Goal: Navigation & Orientation: Find specific page/section

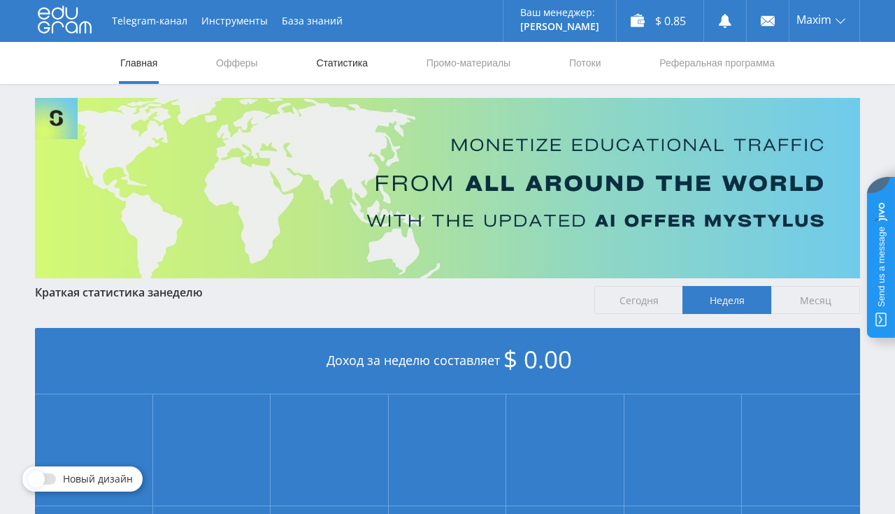
click at [315, 69] on link "Статистика" at bounding box center [342, 63] width 55 height 42
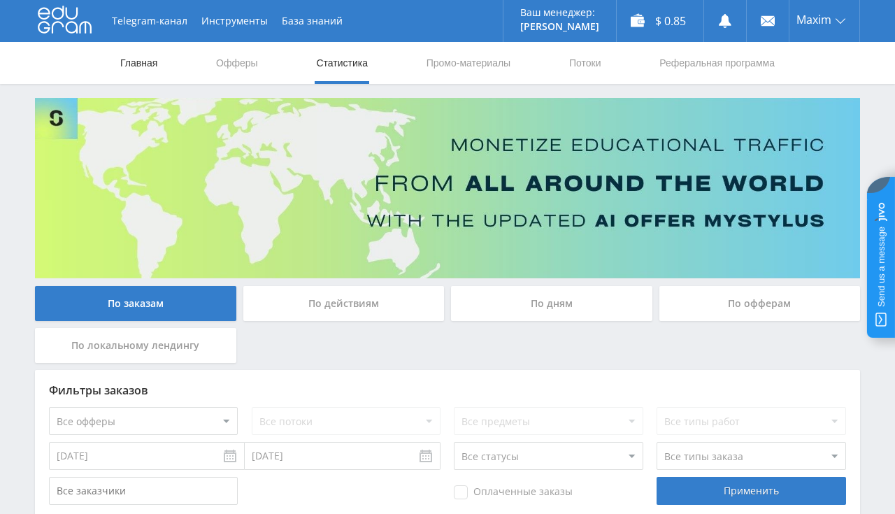
click at [134, 71] on link "Главная" at bounding box center [139, 63] width 40 height 42
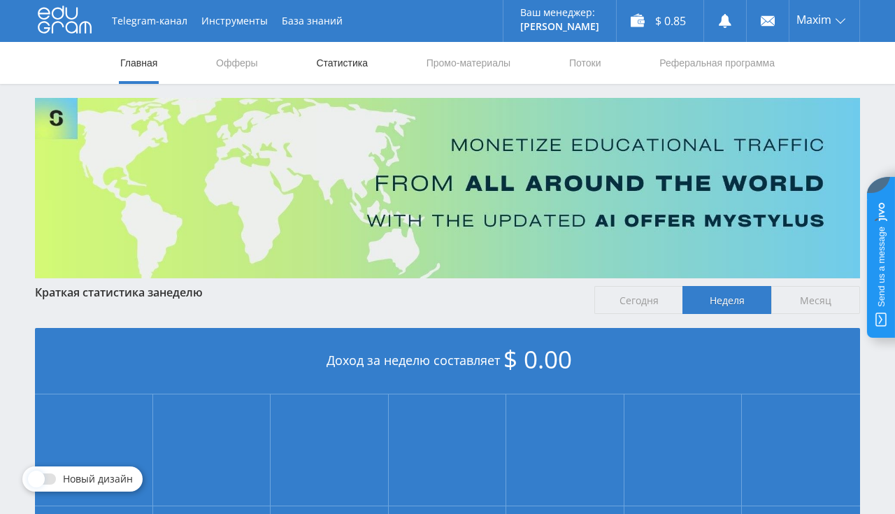
click at [327, 66] on link "Статистика" at bounding box center [342, 63] width 55 height 42
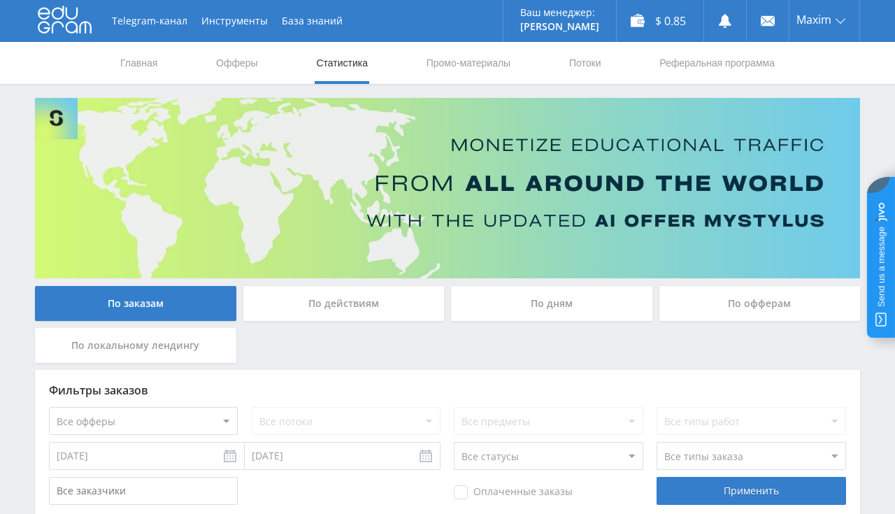
click at [161, 63] on nav "Главная Офферы Статистика Промо-материалы Потоки Реферальная программа" at bounding box center [448, 63] width 658 height 42
click at [154, 64] on link "Главная" at bounding box center [139, 63] width 40 height 42
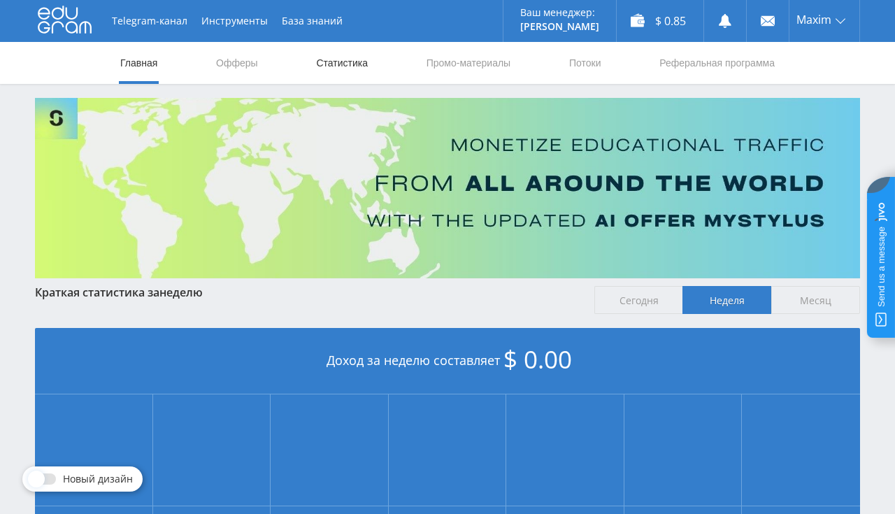
click at [331, 71] on link "Статистика" at bounding box center [342, 63] width 55 height 42
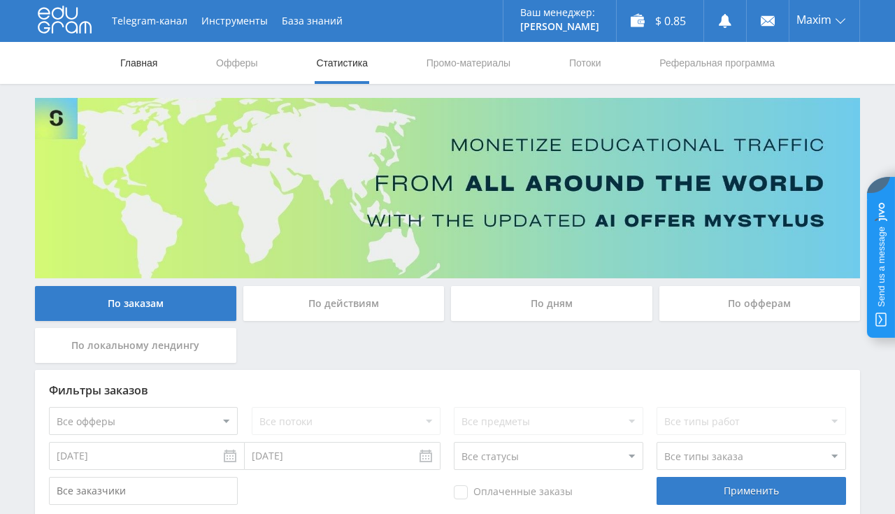
click at [141, 63] on link "Главная" at bounding box center [139, 63] width 40 height 42
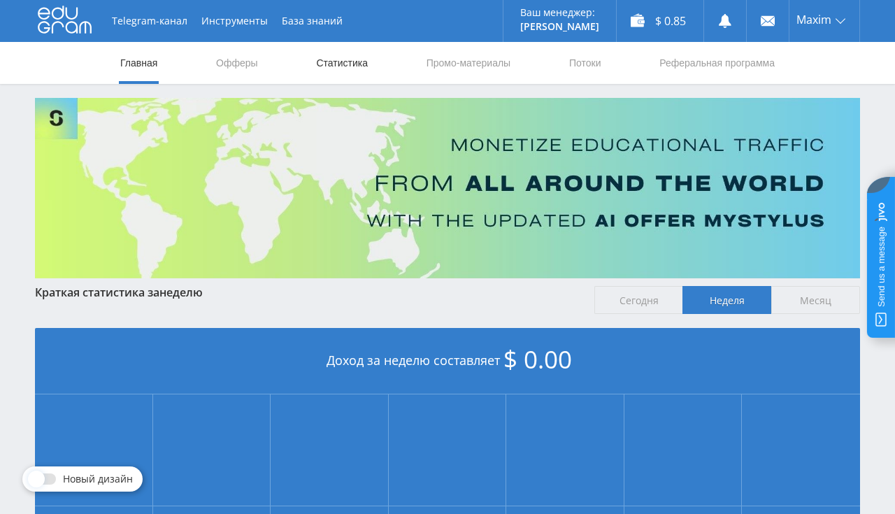
click at [315, 66] on link "Статистика" at bounding box center [342, 63] width 55 height 42
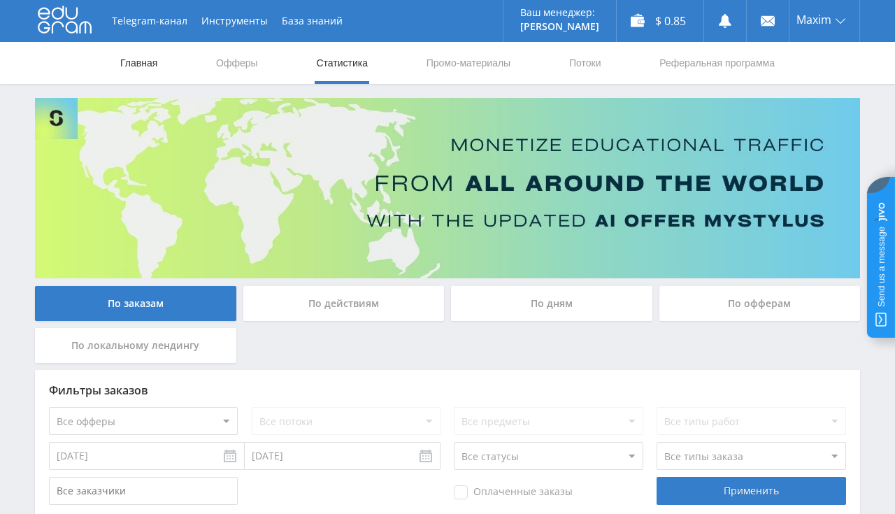
click at [145, 60] on link "Главная" at bounding box center [139, 63] width 40 height 42
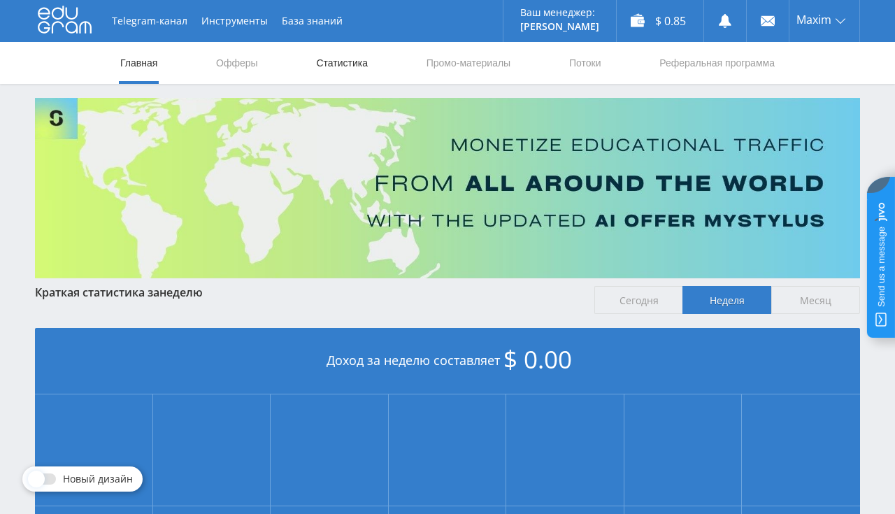
click at [339, 55] on link "Статистика" at bounding box center [342, 63] width 55 height 42
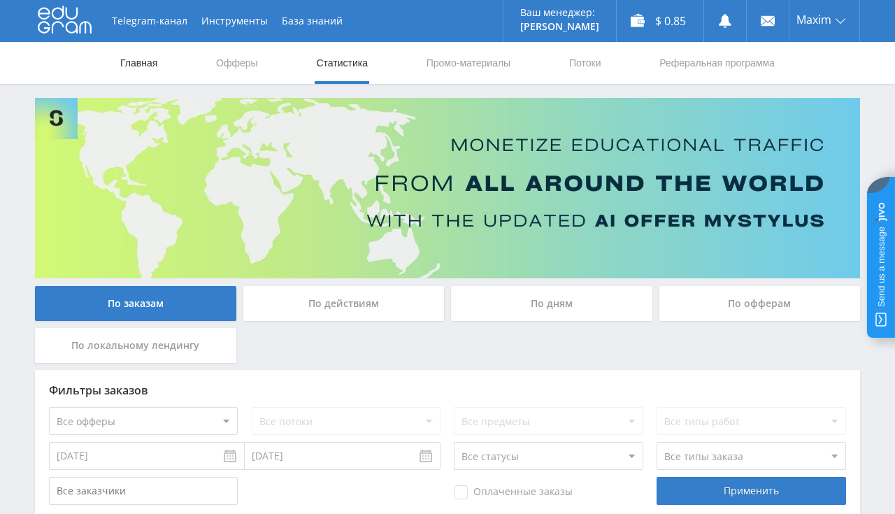
click at [130, 62] on link "Главная" at bounding box center [139, 63] width 40 height 42
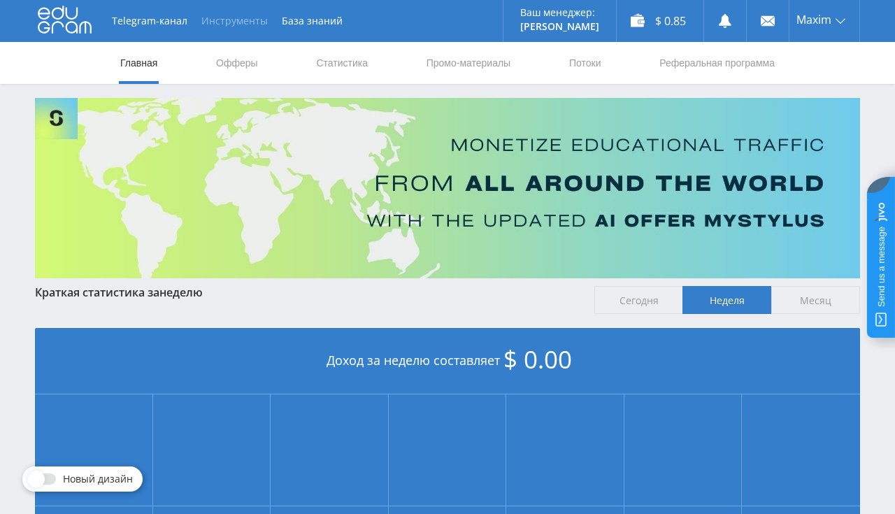
click at [231, 27] on button "Инструменты" at bounding box center [234, 21] width 80 height 42
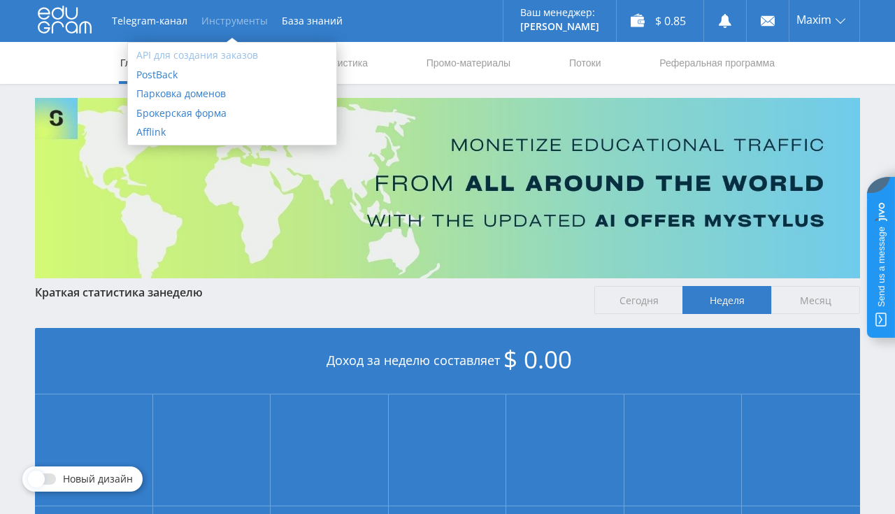
click at [220, 57] on link "API для создания заказов" at bounding box center [232, 55] width 208 height 20
click at [377, 48] on nav "Главная Офферы Статистика Промо-материалы Потоки Реферальная программа" at bounding box center [448, 63] width 658 height 42
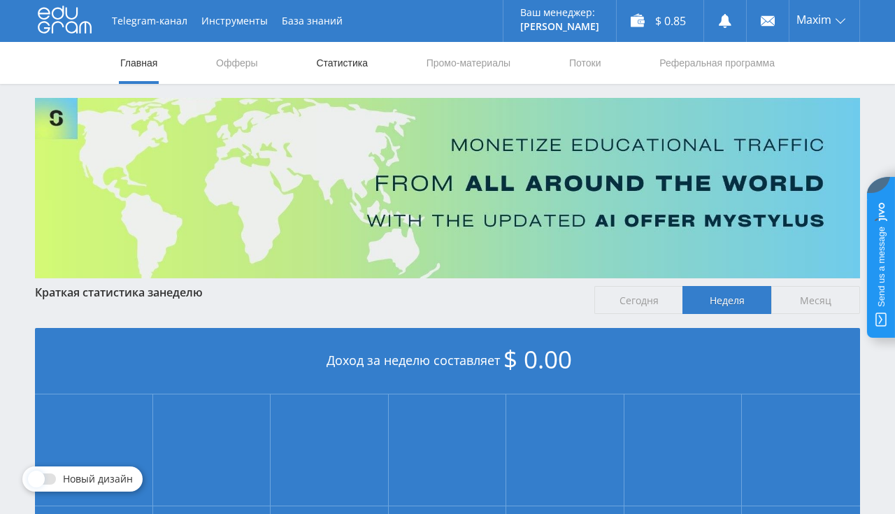
click at [360, 66] on link "Статистика" at bounding box center [342, 63] width 55 height 42
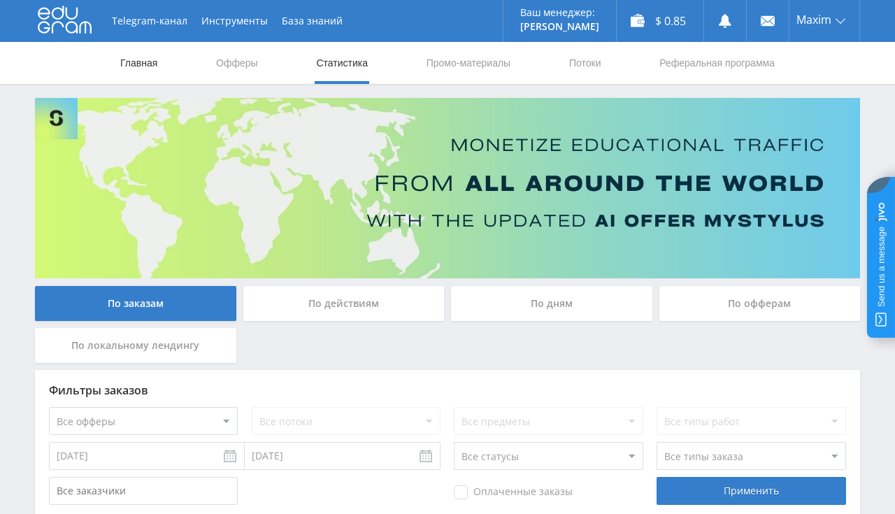
click at [146, 57] on link "Главная" at bounding box center [139, 63] width 40 height 42
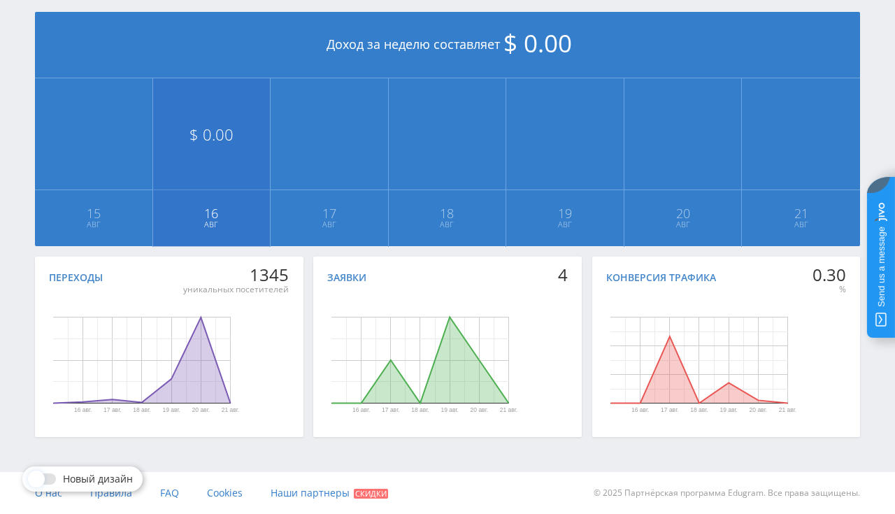
scroll to position [20, 0]
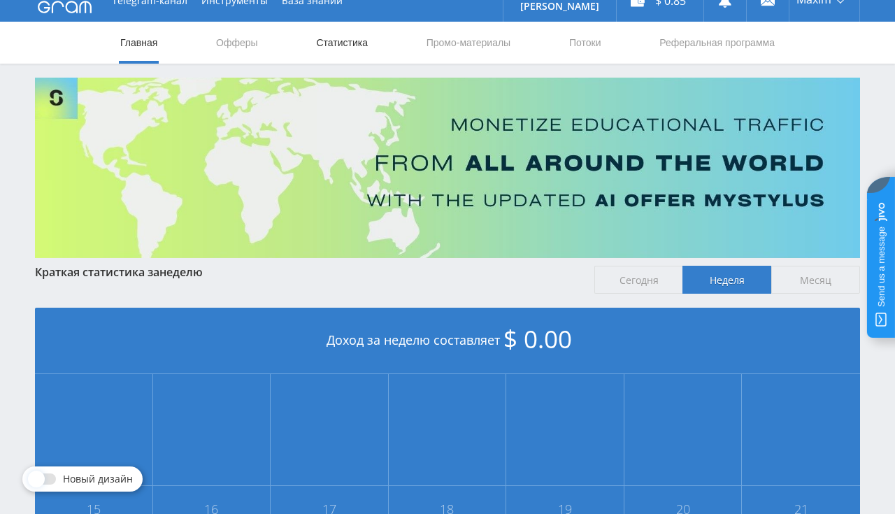
click at [340, 45] on link "Статистика" at bounding box center [342, 43] width 55 height 42
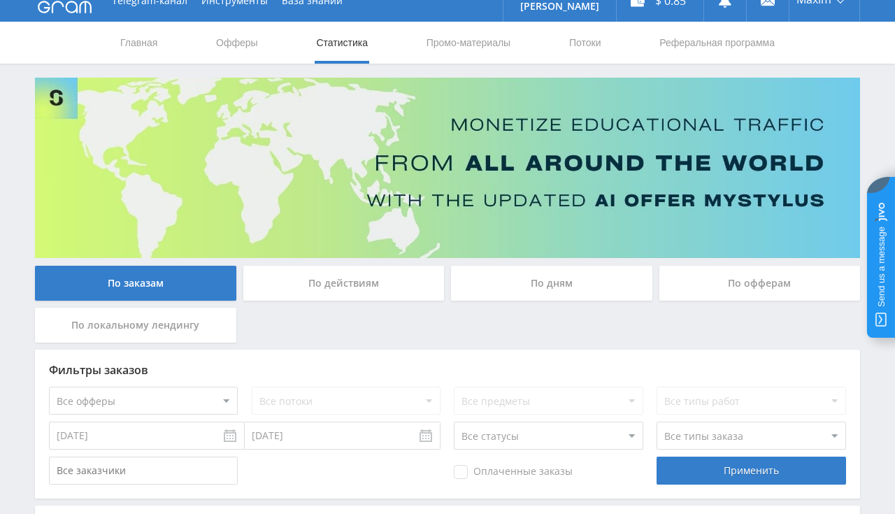
click at [162, 41] on nav "Главная Офферы Статистика Промо-материалы Потоки Реферальная программа" at bounding box center [448, 43] width 658 height 42
click at [159, 42] on link "Главная" at bounding box center [139, 43] width 40 height 42
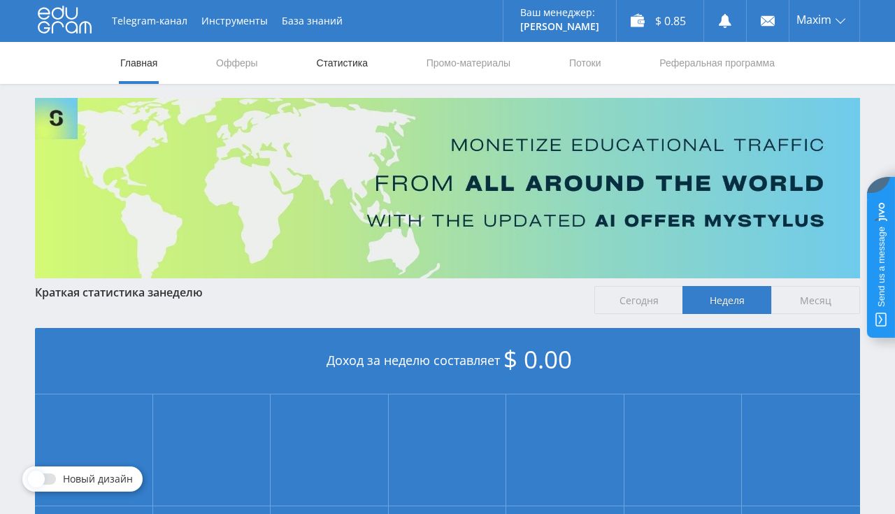
click at [323, 61] on link "Статистика" at bounding box center [342, 63] width 55 height 42
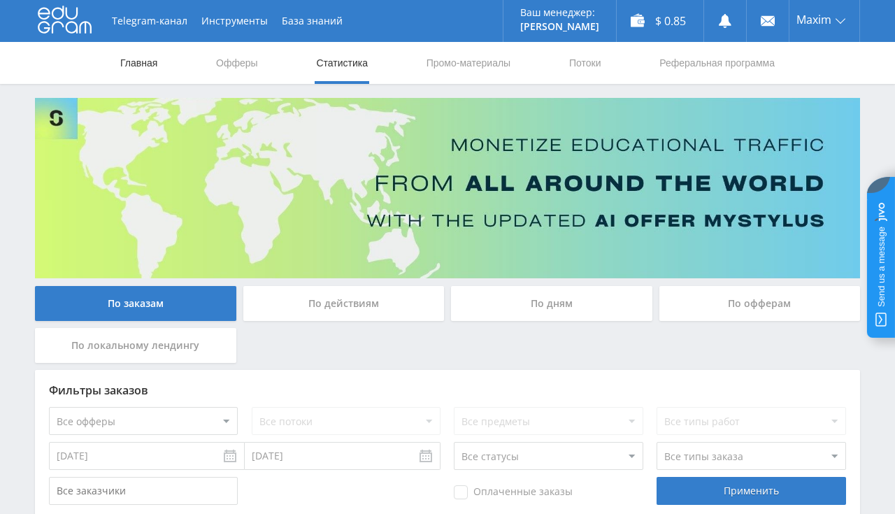
click at [154, 64] on link "Главная" at bounding box center [139, 63] width 40 height 42
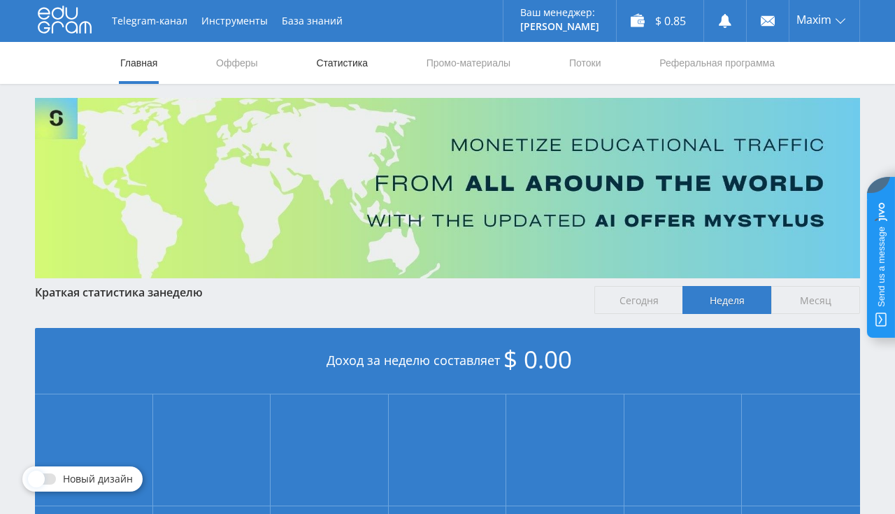
click at [338, 67] on link "Статистика" at bounding box center [342, 63] width 55 height 42
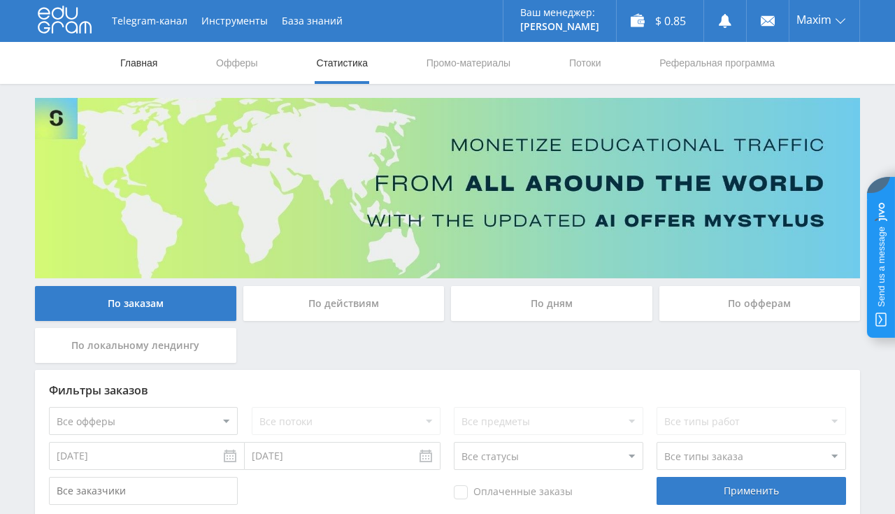
click at [123, 66] on link "Главная" at bounding box center [139, 63] width 40 height 42
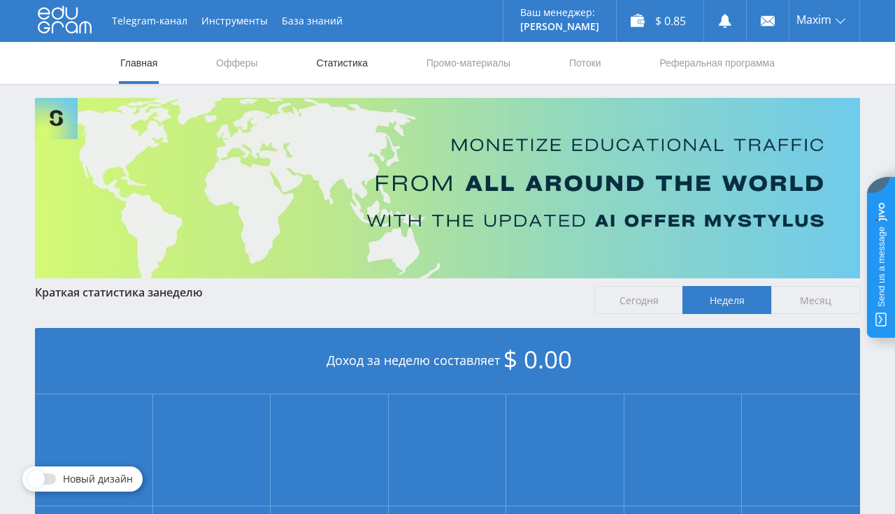
click at [362, 70] on link "Статистика" at bounding box center [342, 63] width 55 height 42
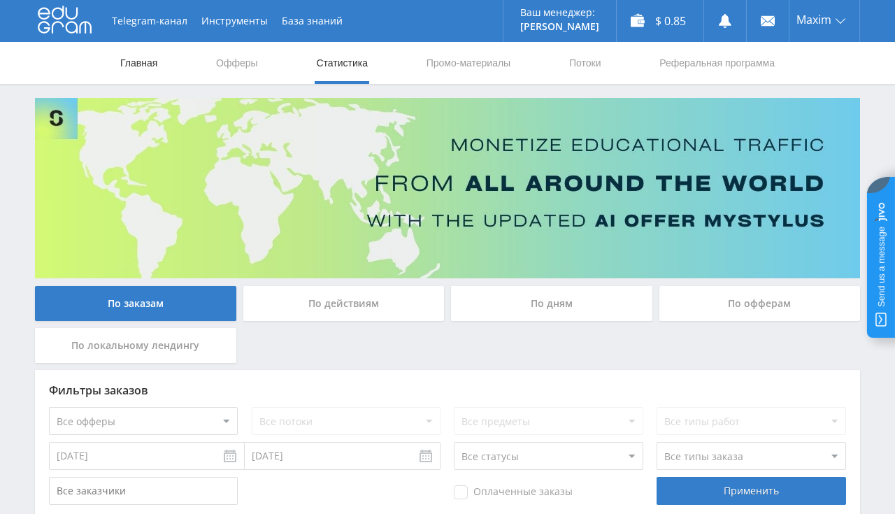
click at [136, 66] on link "Главная" at bounding box center [139, 63] width 40 height 42
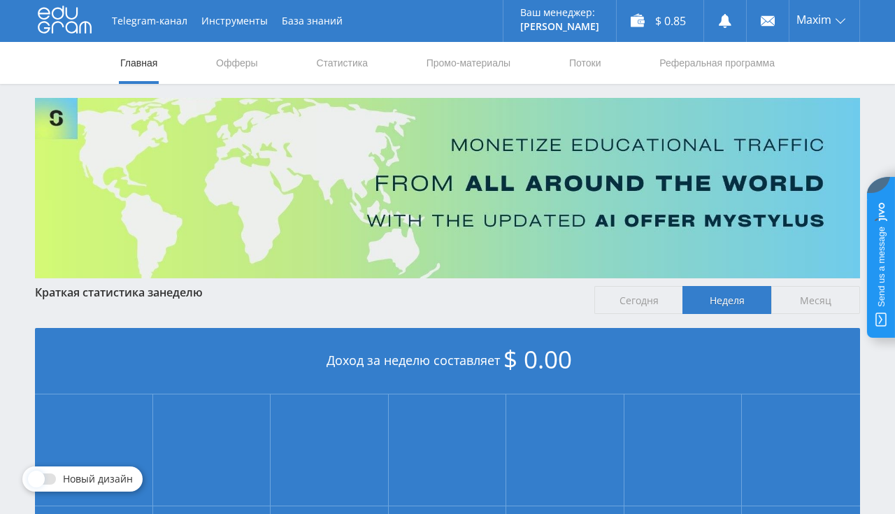
scroll to position [221, 0]
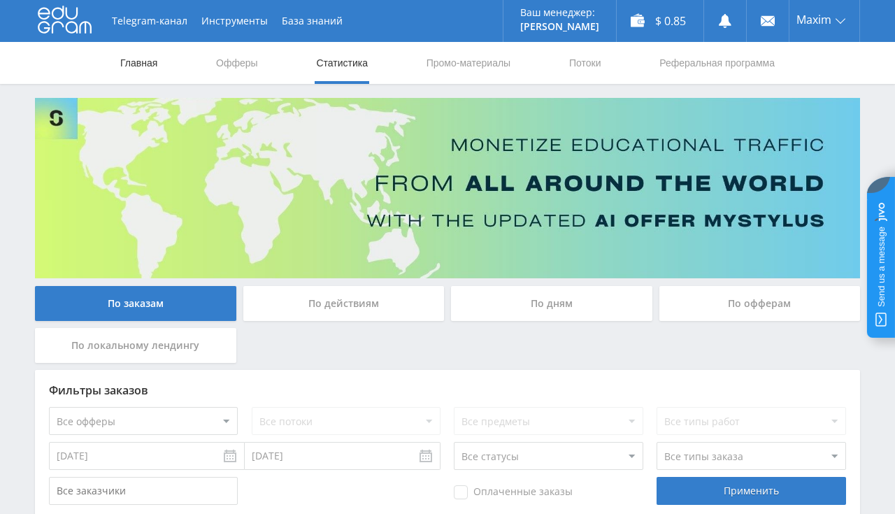
click at [147, 69] on link "Главная" at bounding box center [139, 63] width 40 height 42
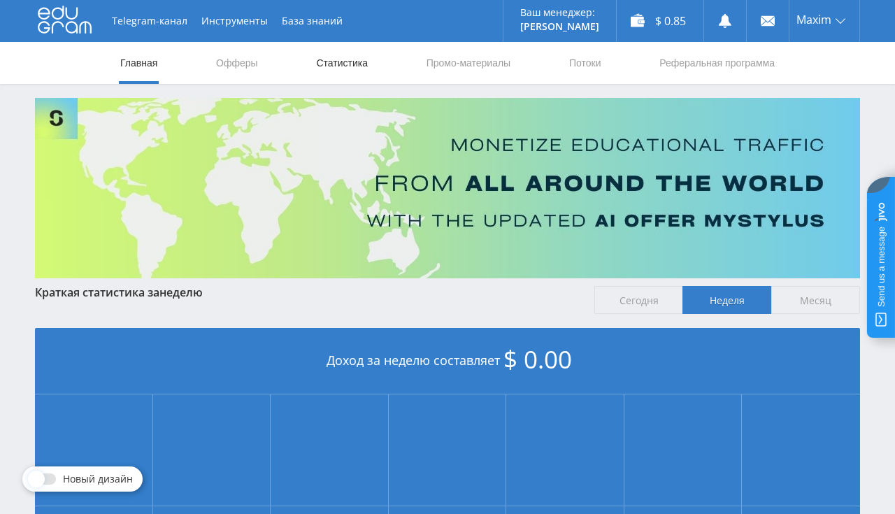
click at [343, 59] on link "Статистика" at bounding box center [342, 63] width 55 height 42
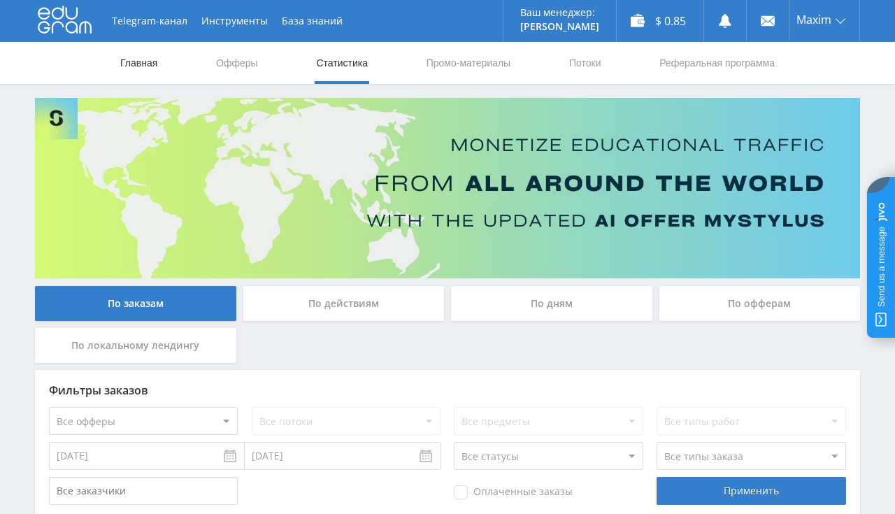
click at [129, 55] on link "Главная" at bounding box center [139, 63] width 40 height 42
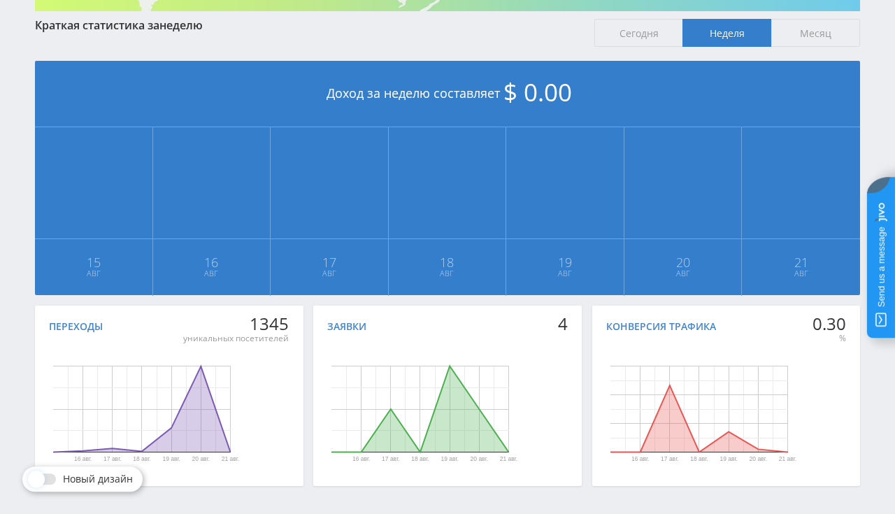
scroll to position [242, 0]
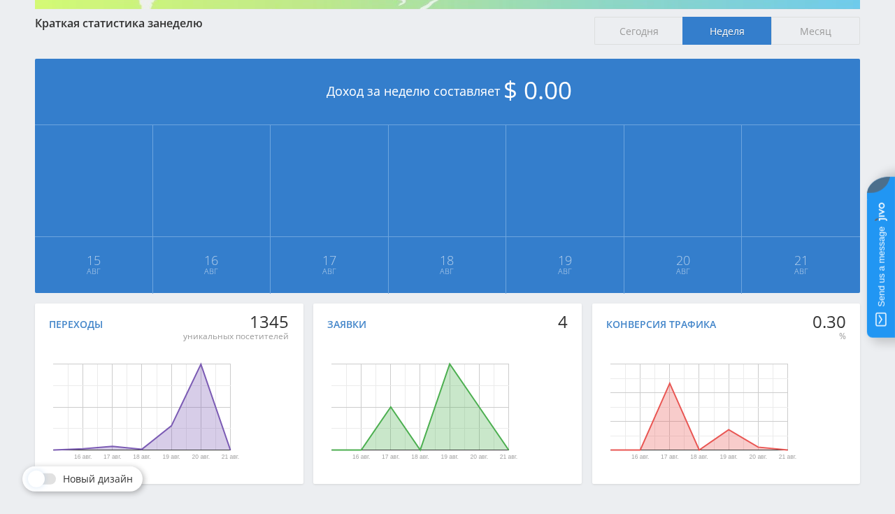
scroll to position [295, 0]
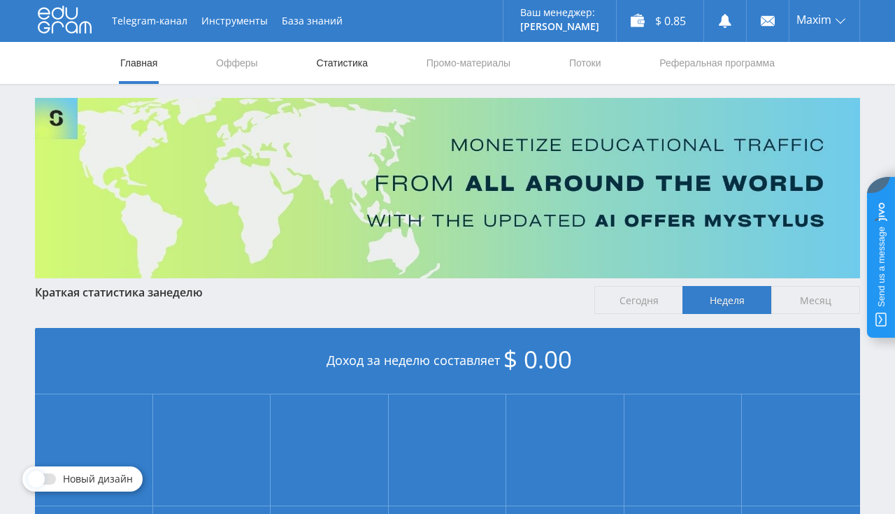
click at [339, 72] on link "Статистика" at bounding box center [342, 63] width 55 height 42
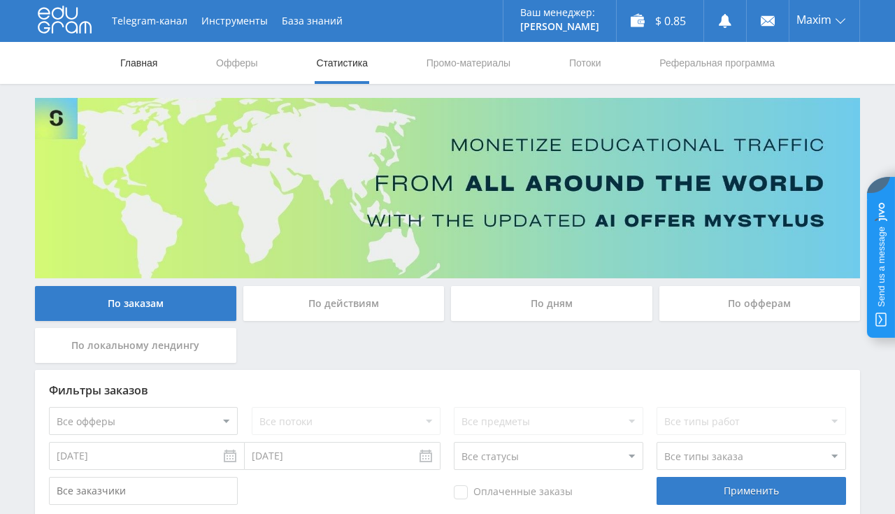
click at [141, 69] on link "Главная" at bounding box center [139, 63] width 40 height 42
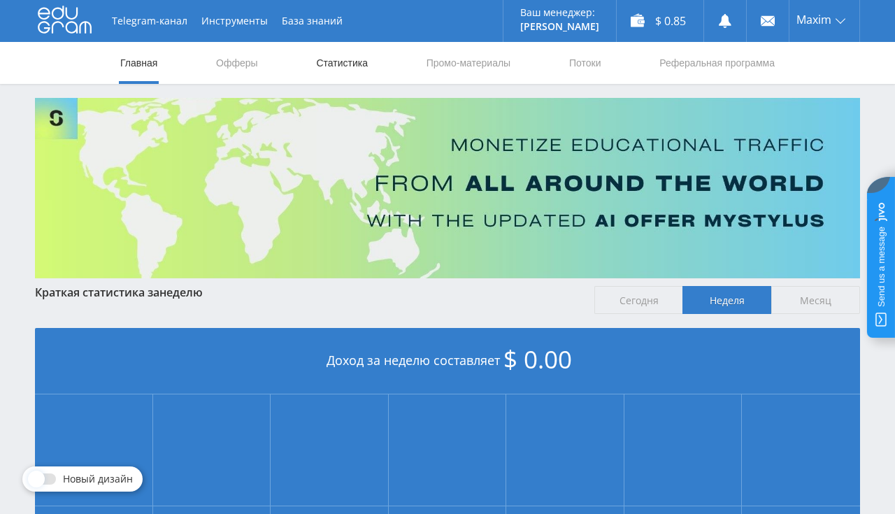
click at [328, 70] on link "Статистика" at bounding box center [342, 63] width 55 height 42
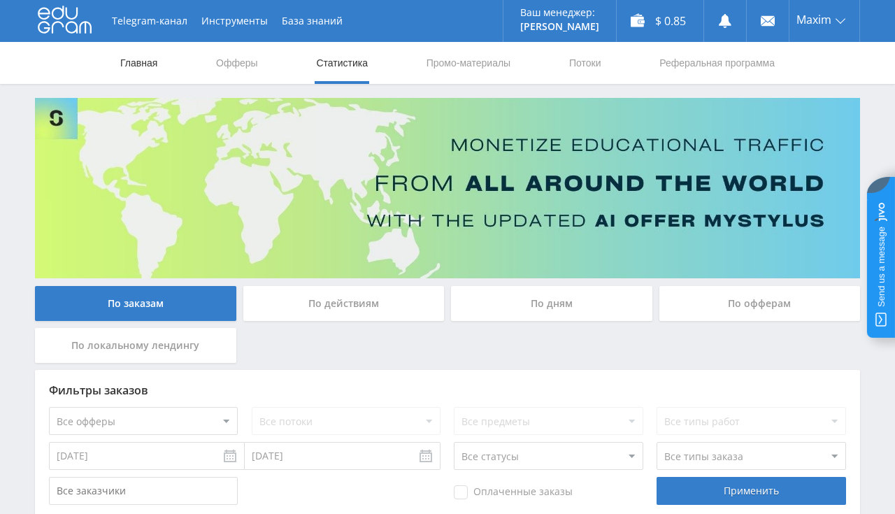
click at [138, 69] on link "Главная" at bounding box center [139, 63] width 40 height 42
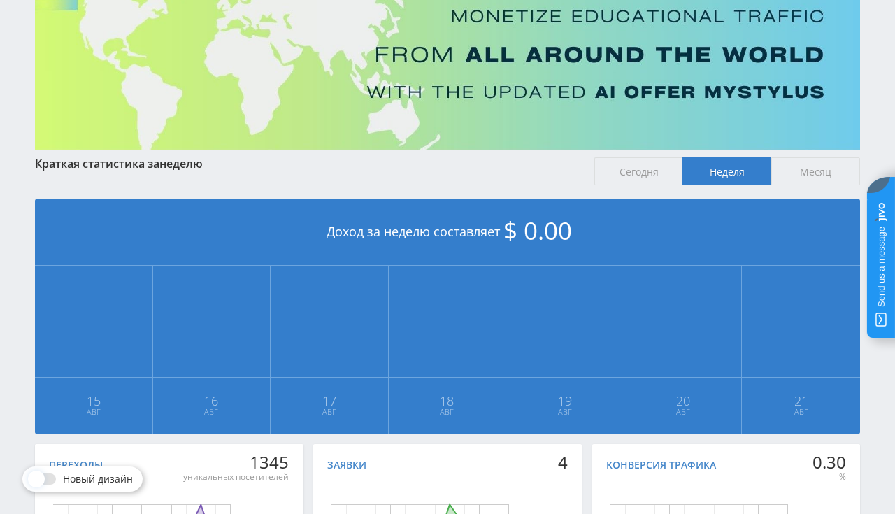
scroll to position [73, 0]
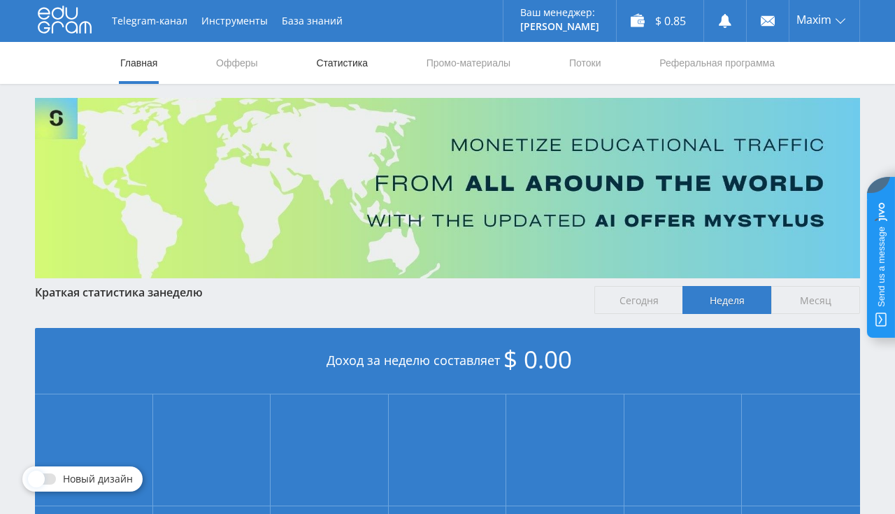
click at [321, 59] on link "Статистика" at bounding box center [342, 63] width 55 height 42
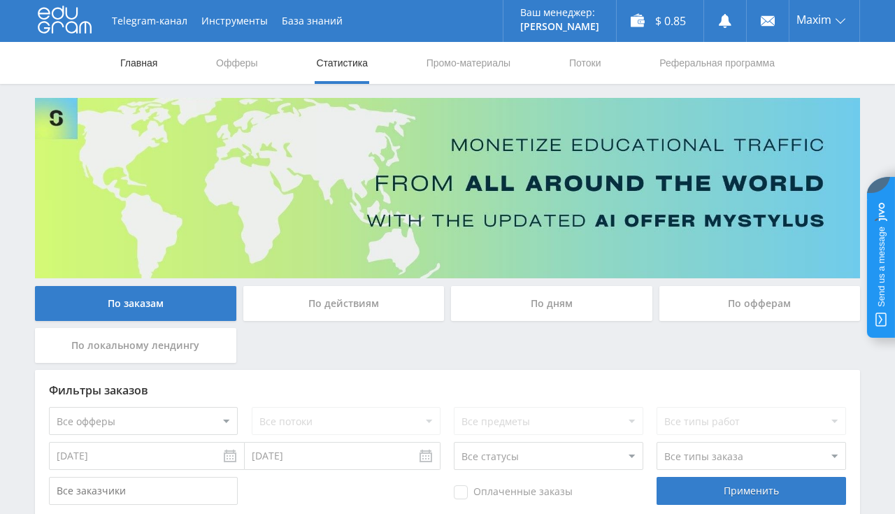
click at [147, 66] on link "Главная" at bounding box center [139, 63] width 40 height 42
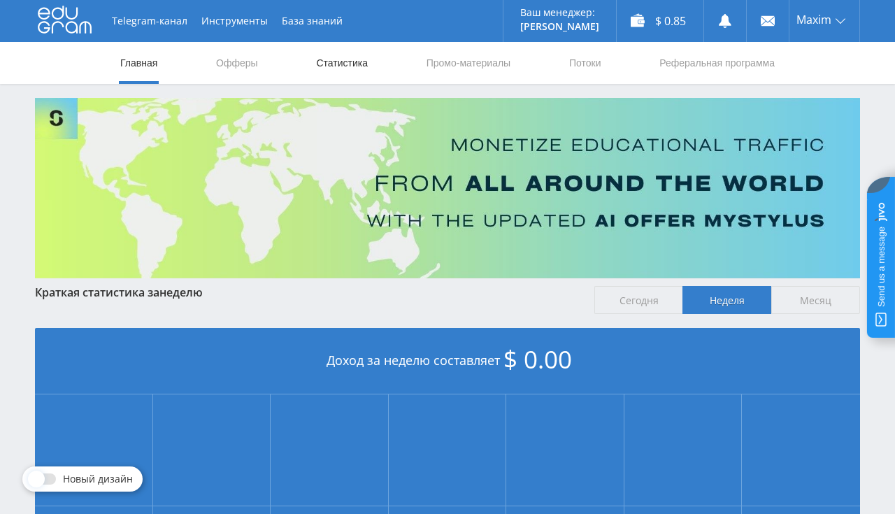
click at [334, 66] on link "Статистика" at bounding box center [342, 63] width 55 height 42
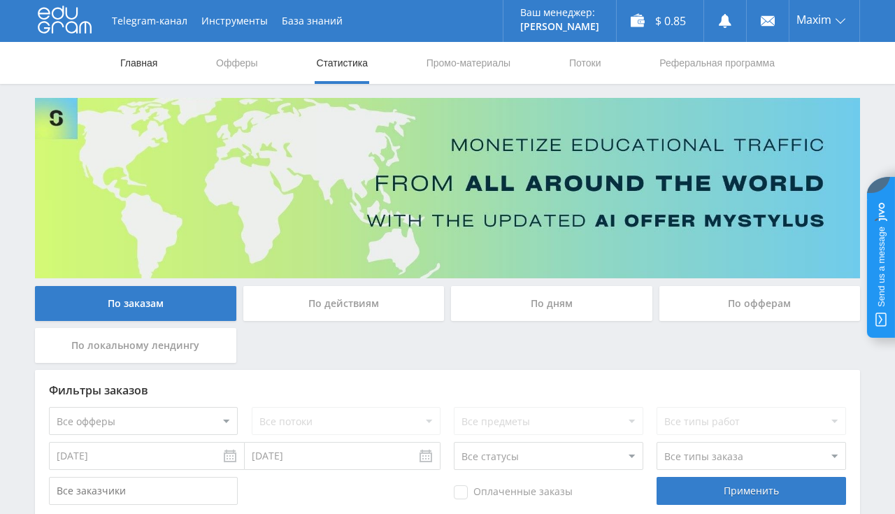
click at [152, 66] on link "Главная" at bounding box center [139, 63] width 40 height 42
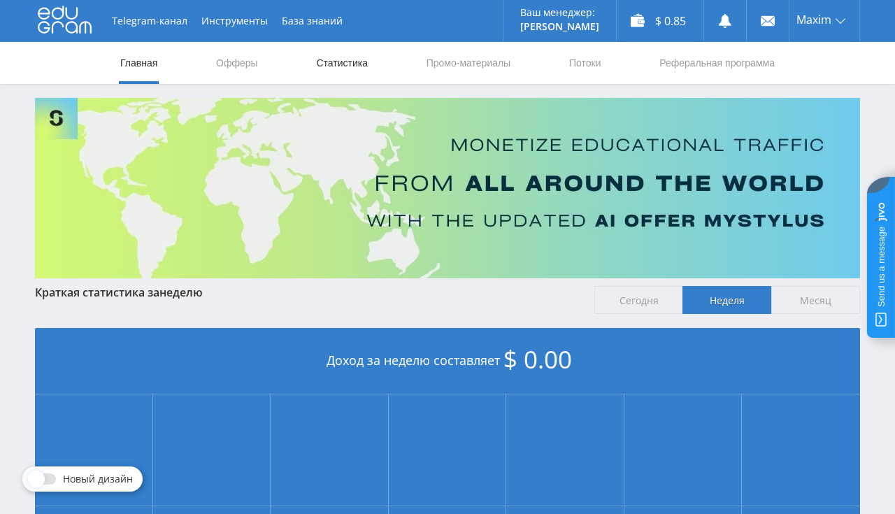
click at [348, 54] on link "Статистика" at bounding box center [342, 63] width 55 height 42
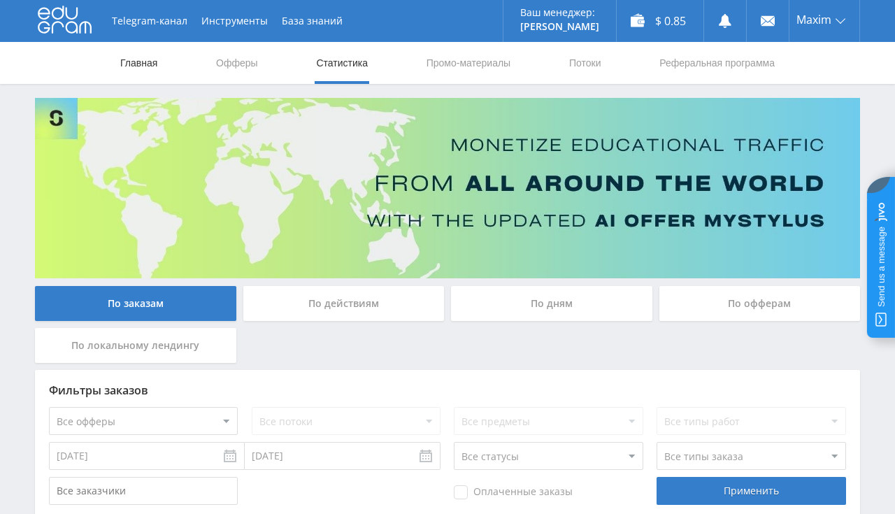
click at [126, 64] on link "Главная" at bounding box center [139, 63] width 40 height 42
